Goal: Task Accomplishment & Management: Complete application form

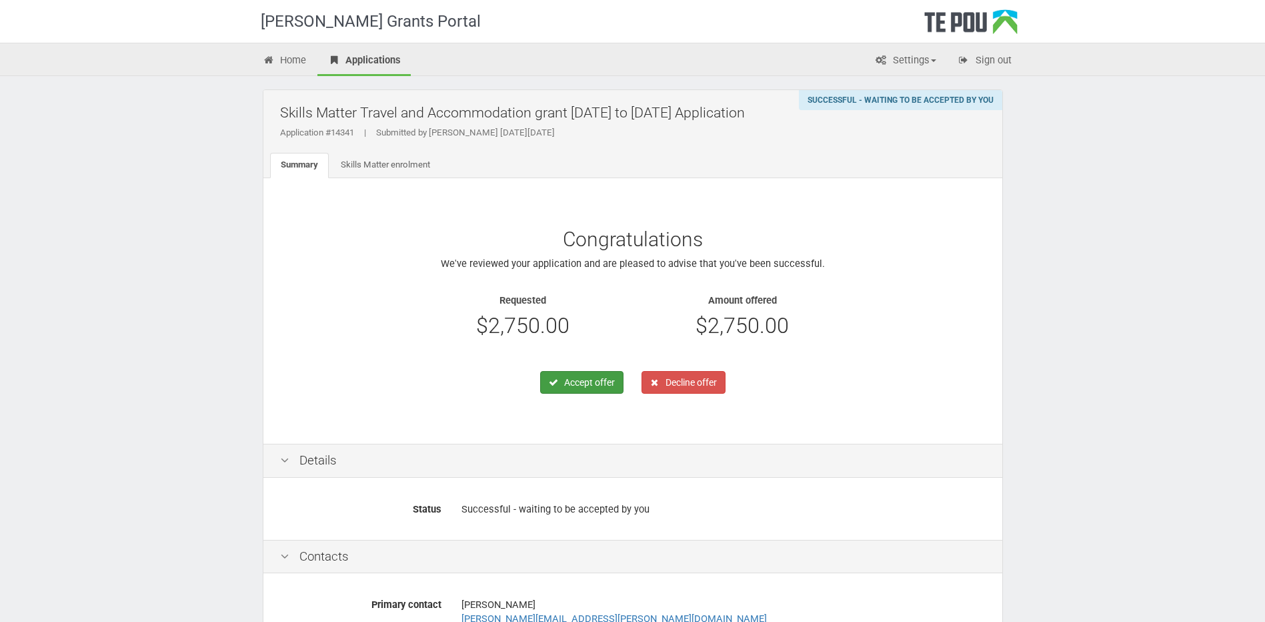
click at [576, 382] on button "Accept offer" at bounding box center [581, 382] width 83 height 23
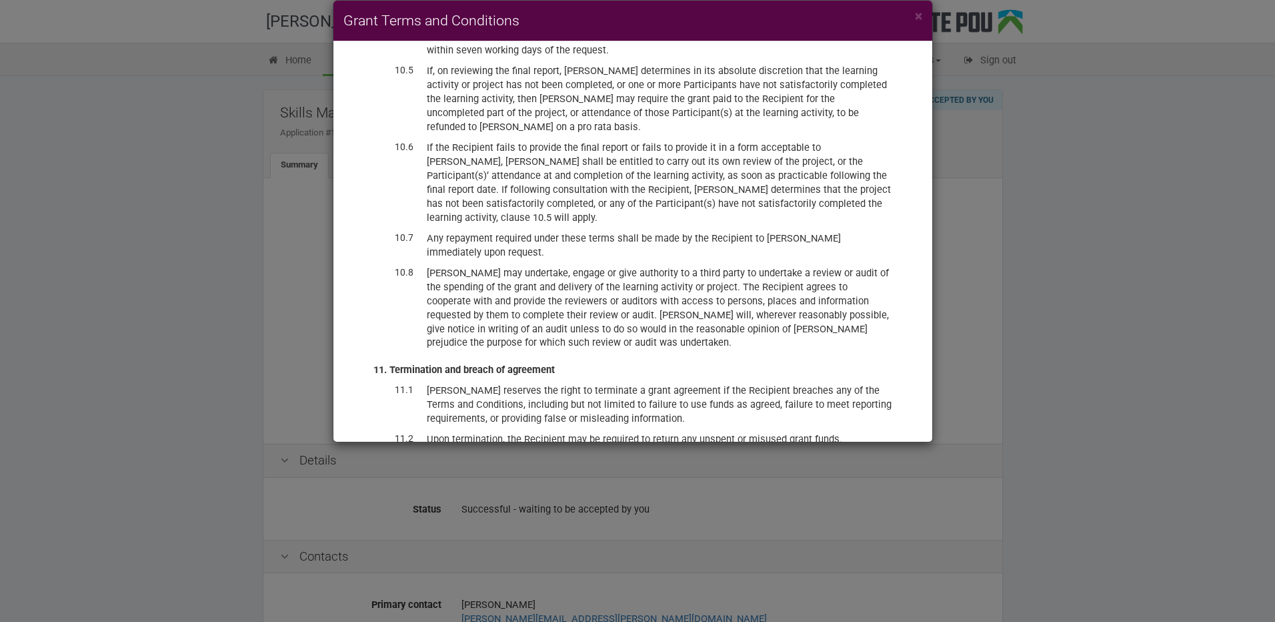
scroll to position [3357, 0]
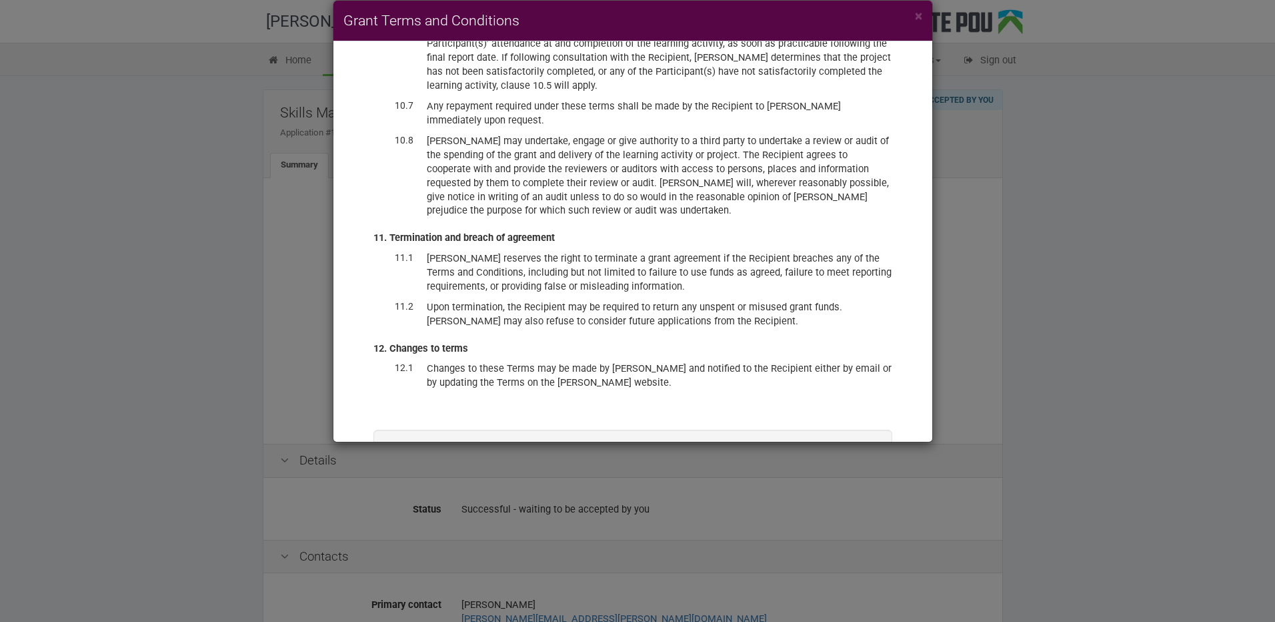
click at [409, 471] on label "I have read and accept these terms and conditions, and accept the offer of fund…" at bounding box center [633, 484] width 451 height 27
click at [408, 470] on input "I have read and accept these terms and conditions, and accept the offer of fund…" at bounding box center [407, 470] width 1 height 1
checkbox input "true"
click at [822, 512] on button "Accept offer" at bounding box center [831, 523] width 79 height 23
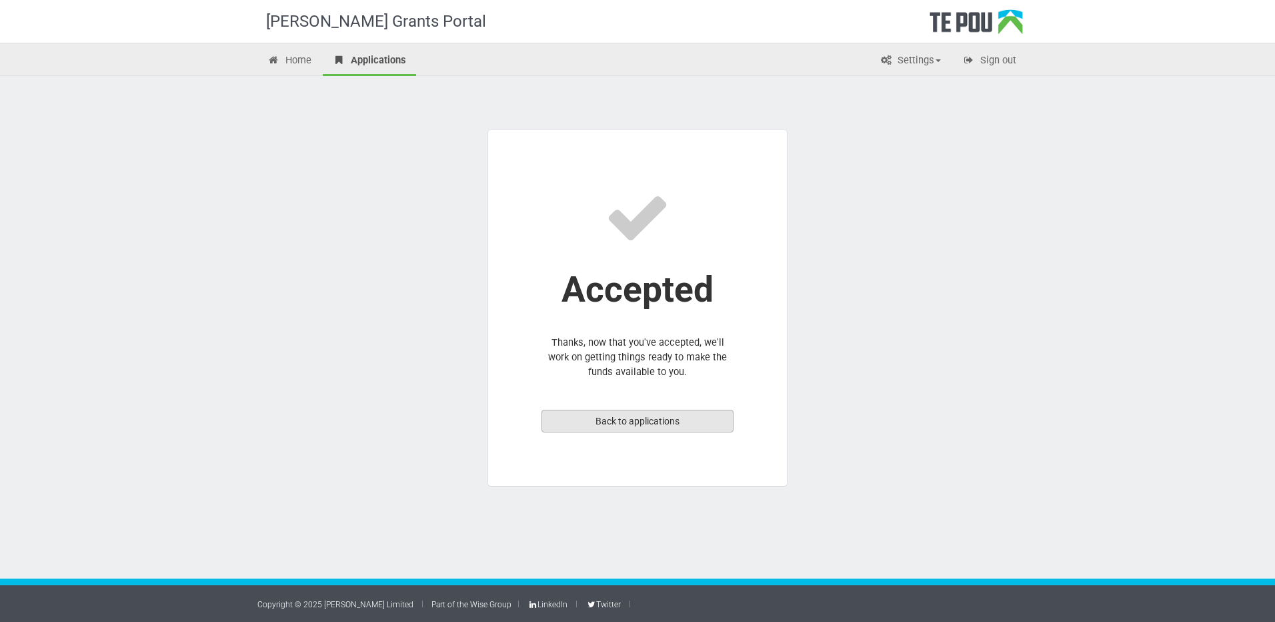
click at [687, 423] on link "Back to applications" at bounding box center [638, 421] width 192 height 23
